Goal: Information Seeking & Learning: Learn about a topic

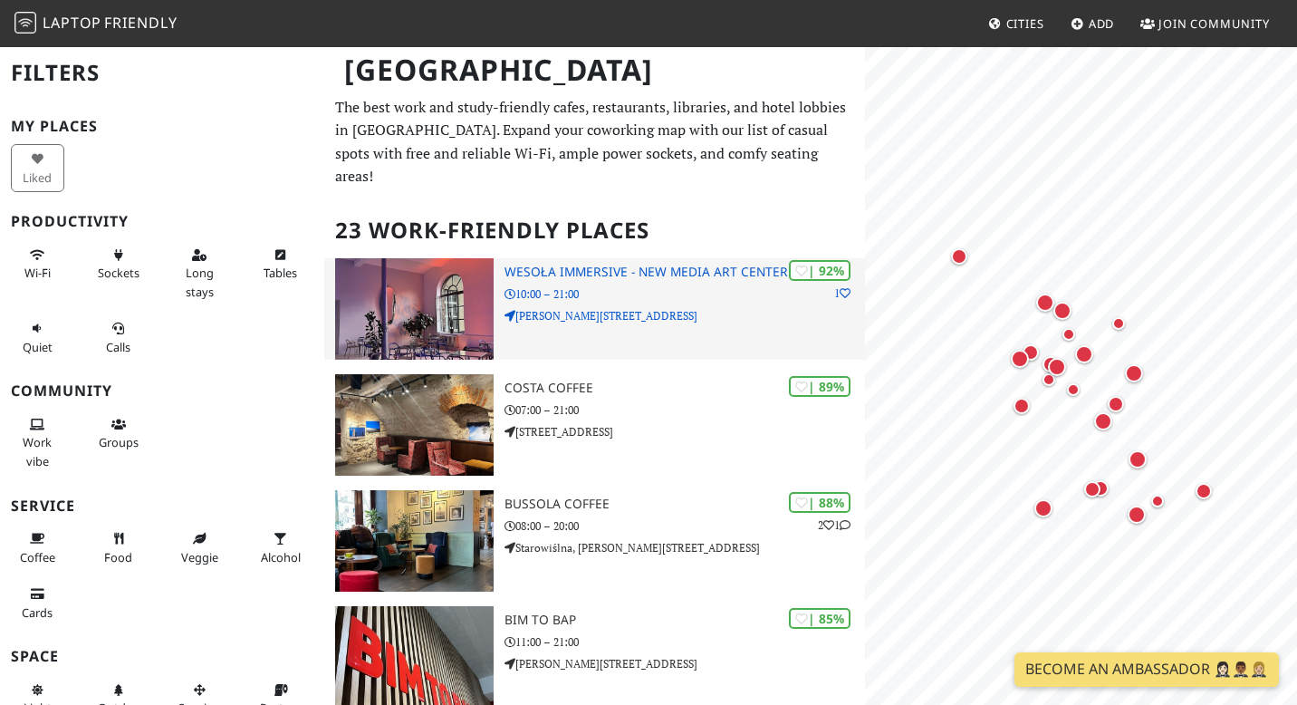
scroll to position [8, 0]
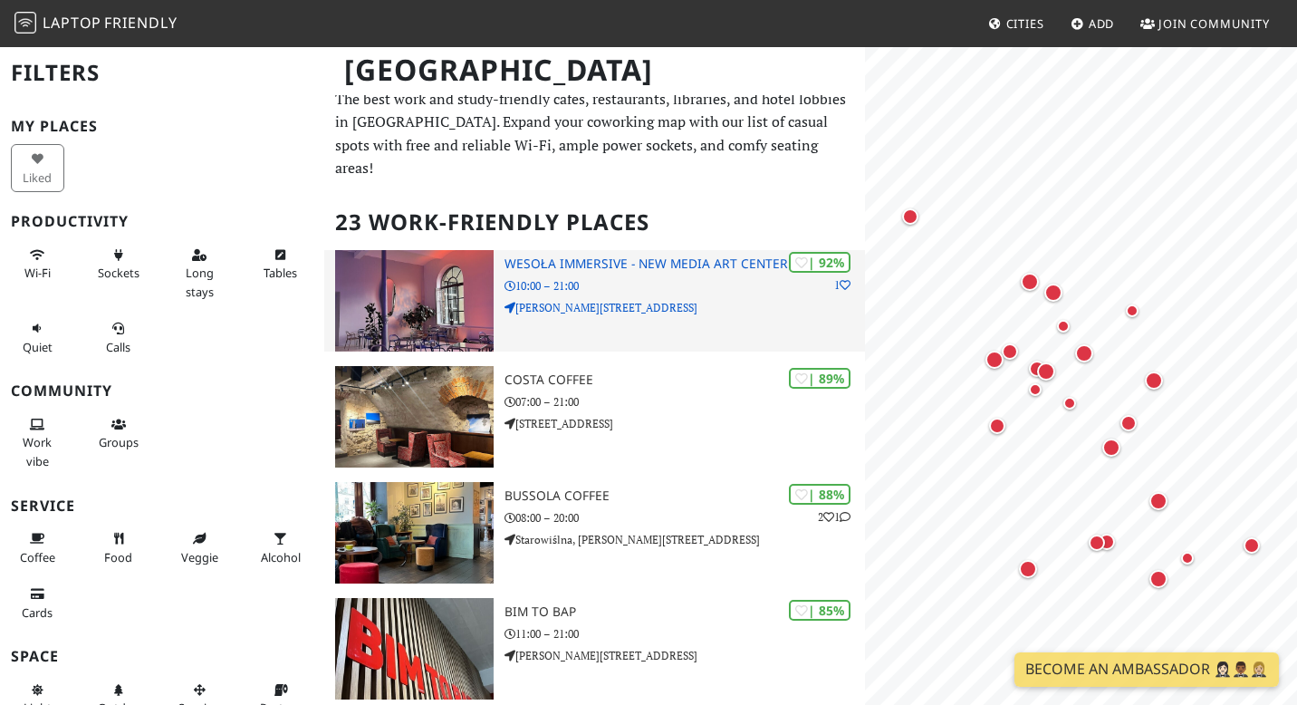
click at [580, 256] on h3 "Wesoła Immersive - New Media Art Center" at bounding box center [685, 263] width 361 height 15
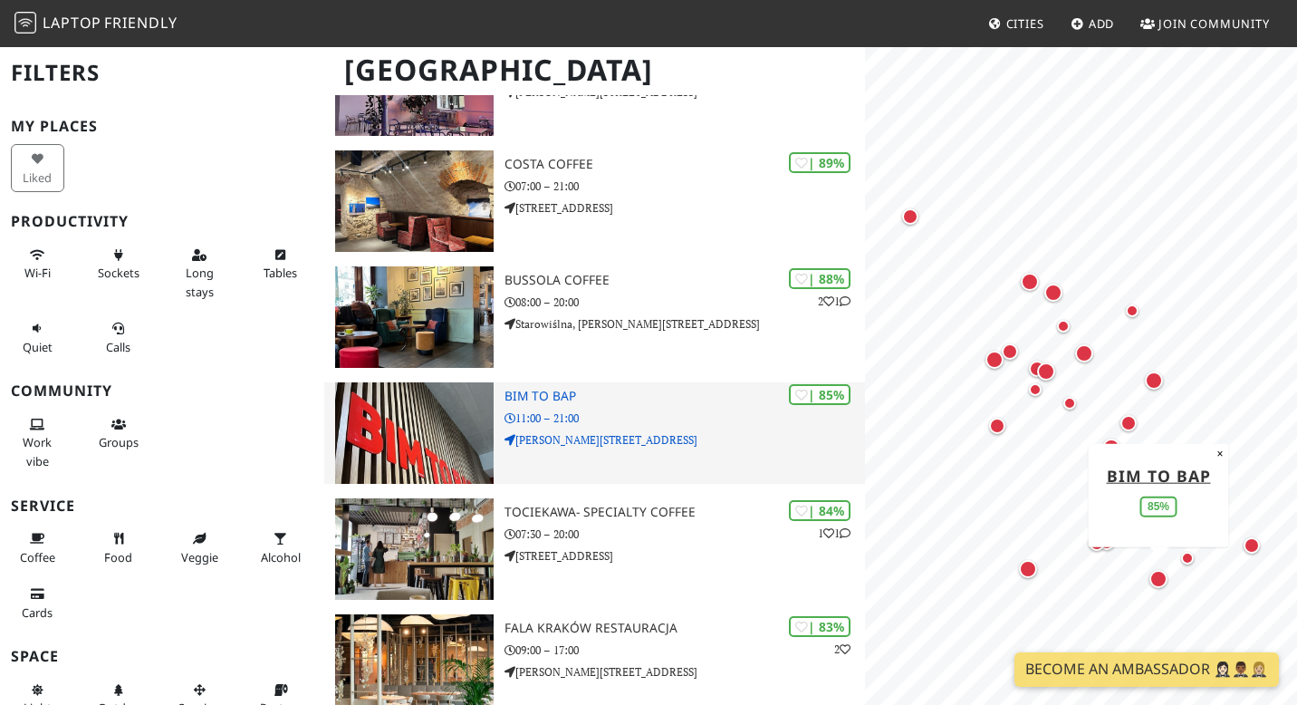
scroll to position [375, 0]
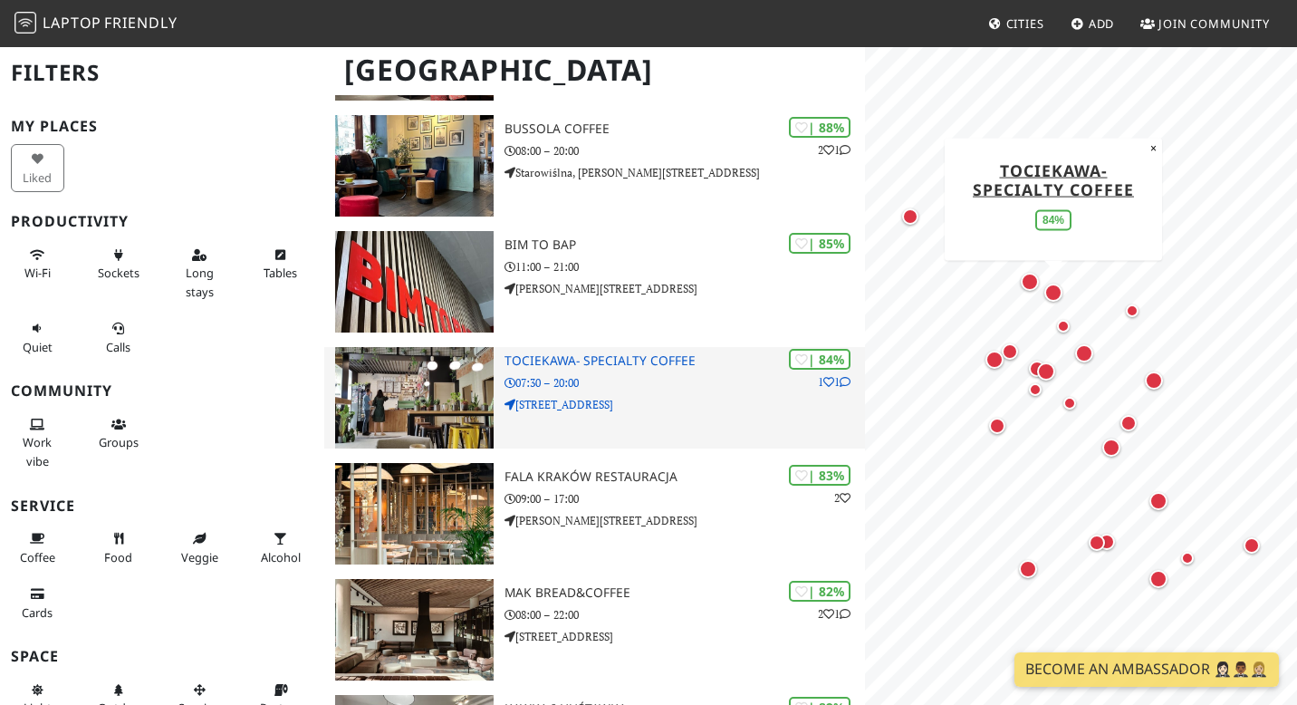
click at [420, 350] on img at bounding box center [414, 397] width 159 height 101
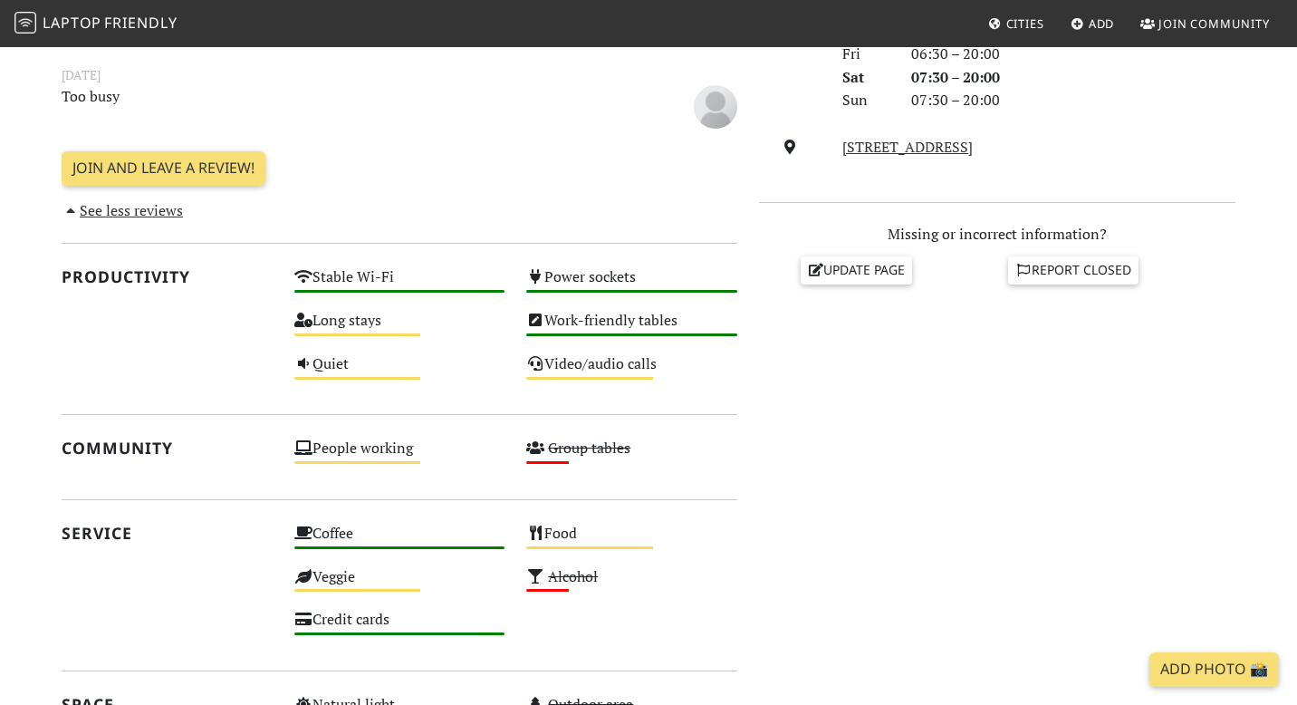
scroll to position [234, 0]
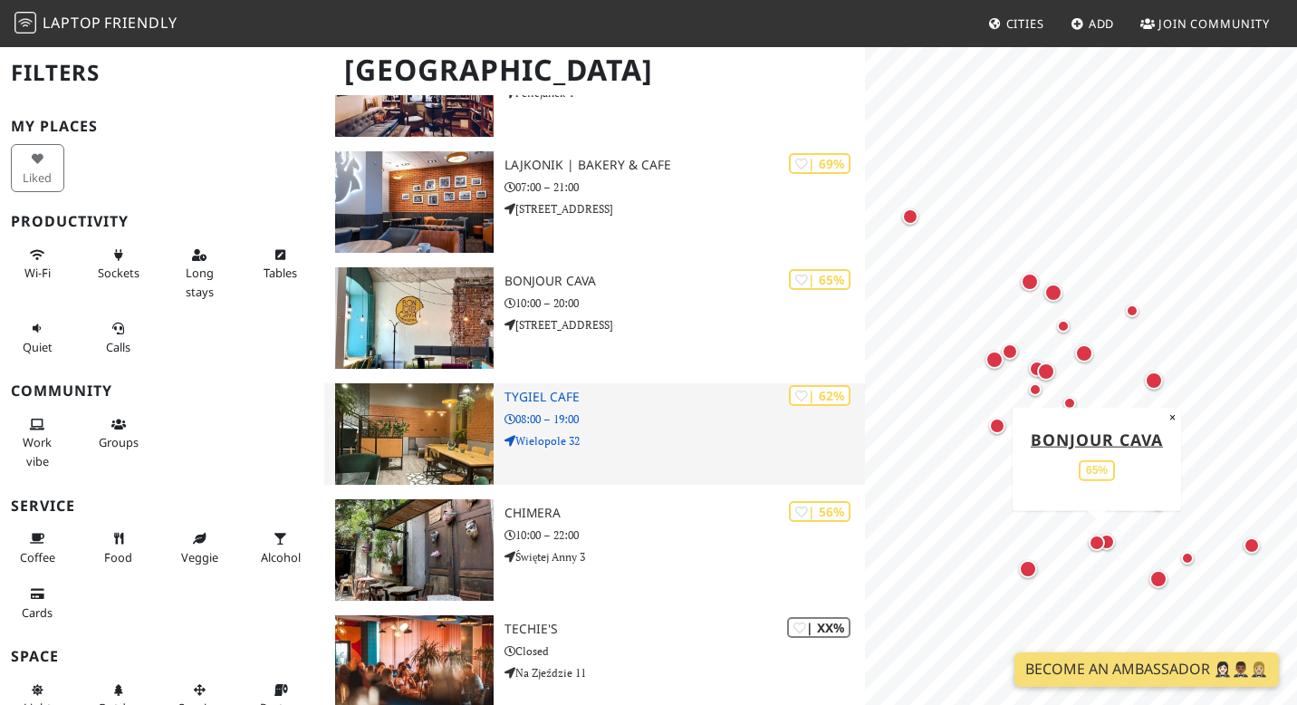
scroll to position [1843, 0]
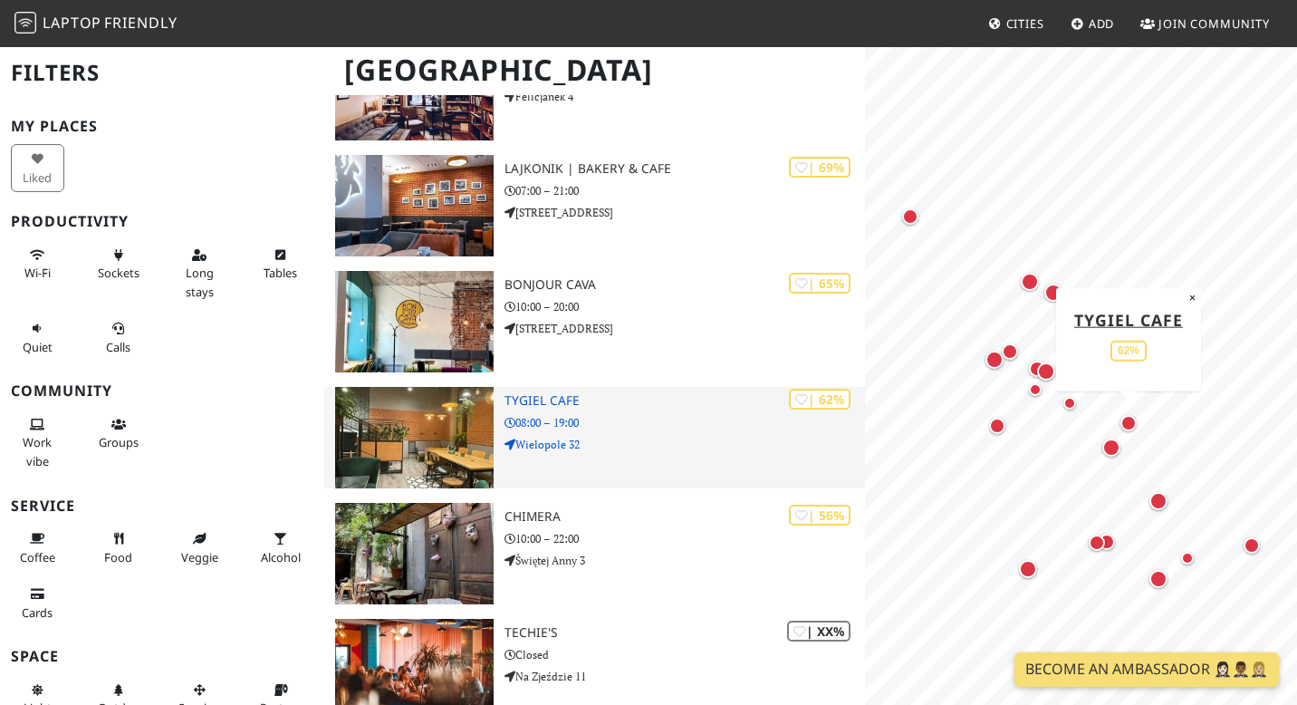
click at [665, 414] on p "08:00 – 19:00" at bounding box center [685, 422] width 361 height 17
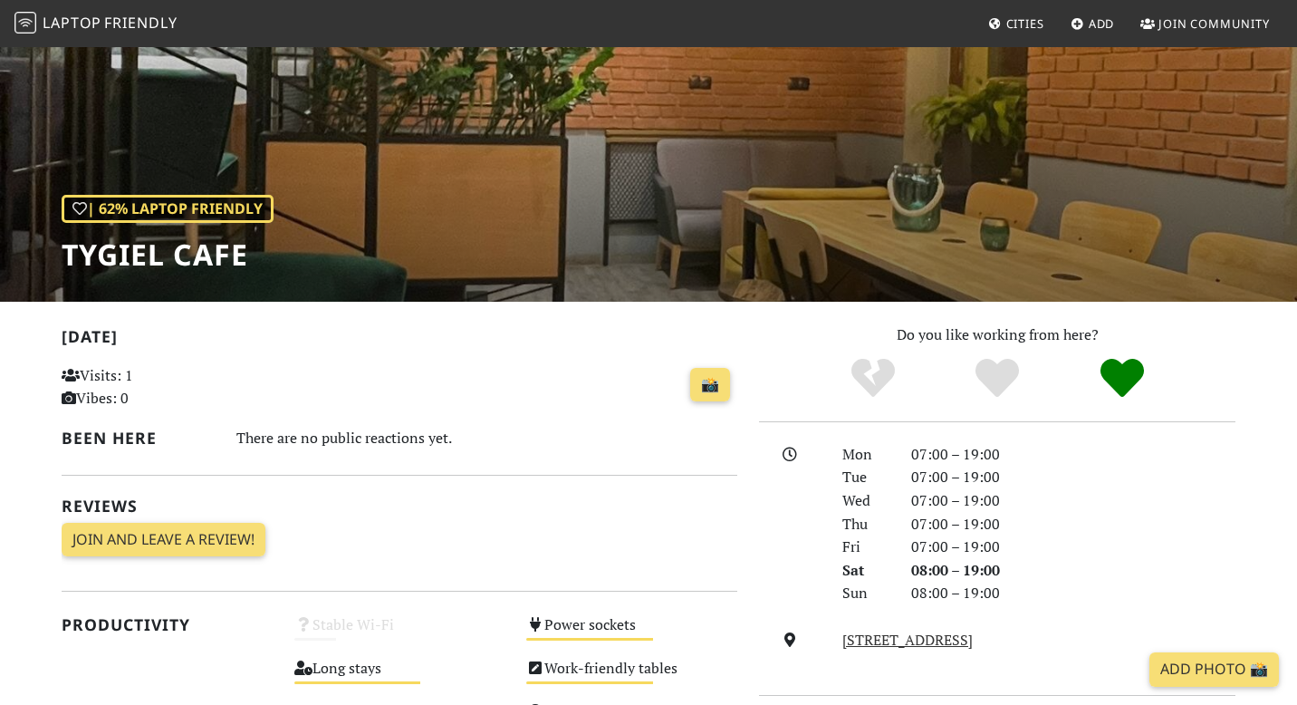
scroll to position [151, 0]
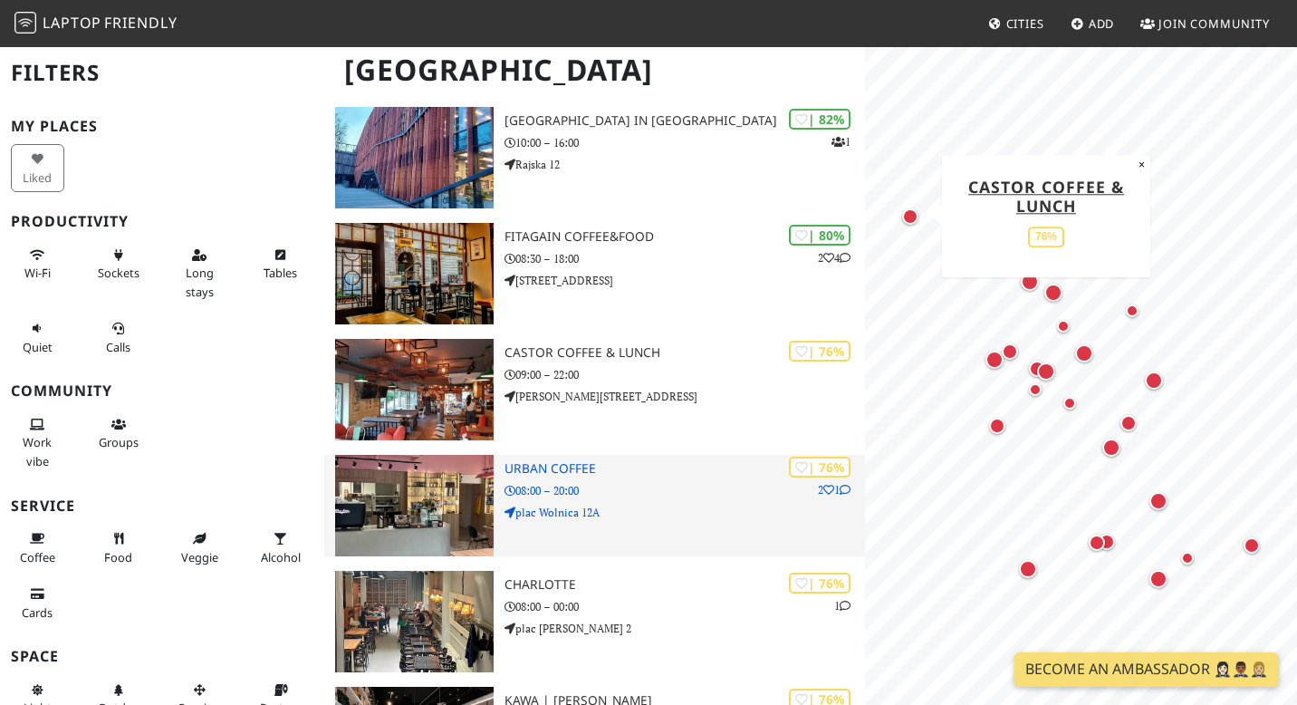
scroll to position [1078, 0]
